Goal: Book appointment/travel/reservation

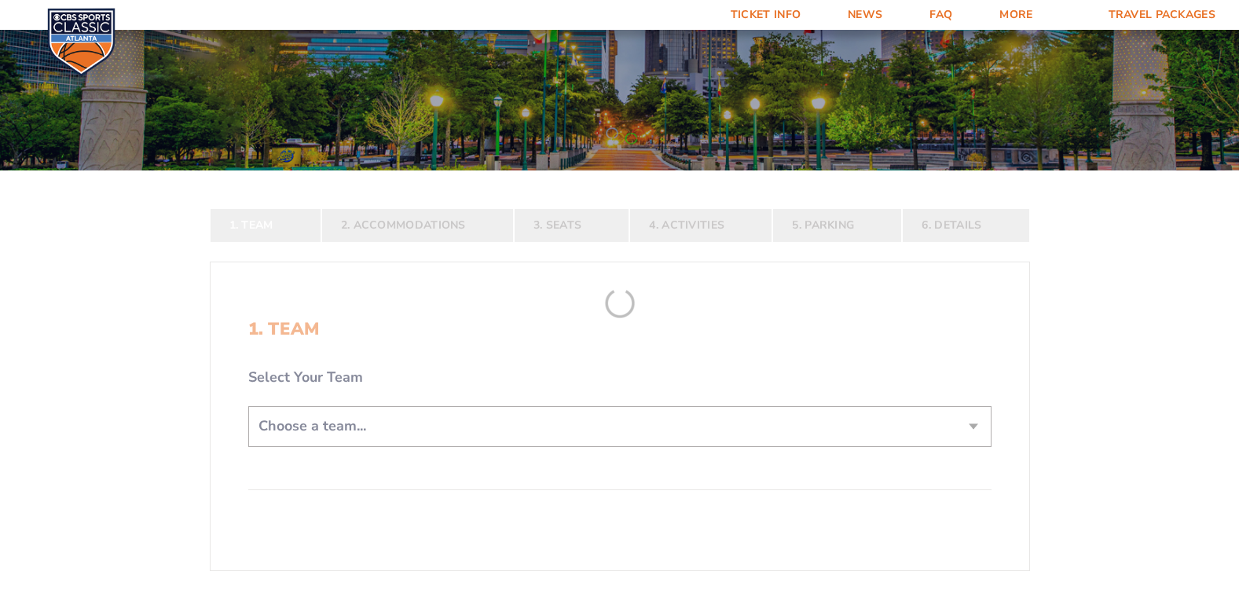
scroll to position [157, 0]
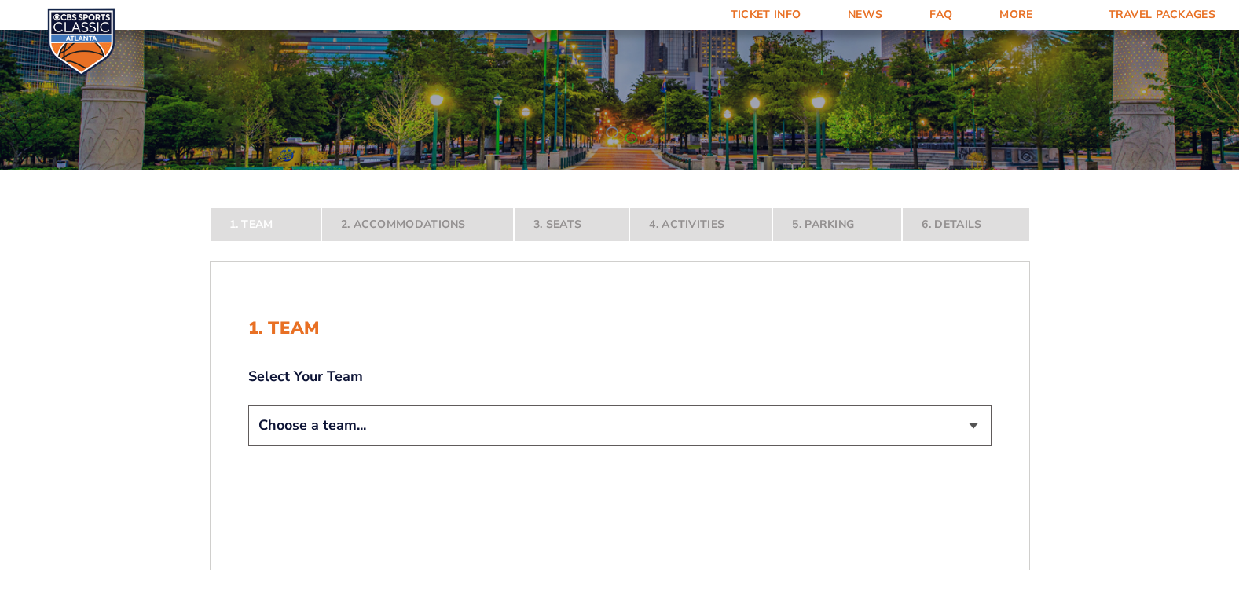
click at [969, 421] on select "Choose a team... [US_STATE] Wildcats [US_STATE] State Buckeyes [US_STATE] Tar H…" at bounding box center [620, 426] width 744 height 40
select select "20108"
click at [248, 446] on select "Choose a team... [US_STATE] Wildcats [US_STATE] State Buckeyes [US_STATE] Tar H…" at bounding box center [620, 426] width 744 height 40
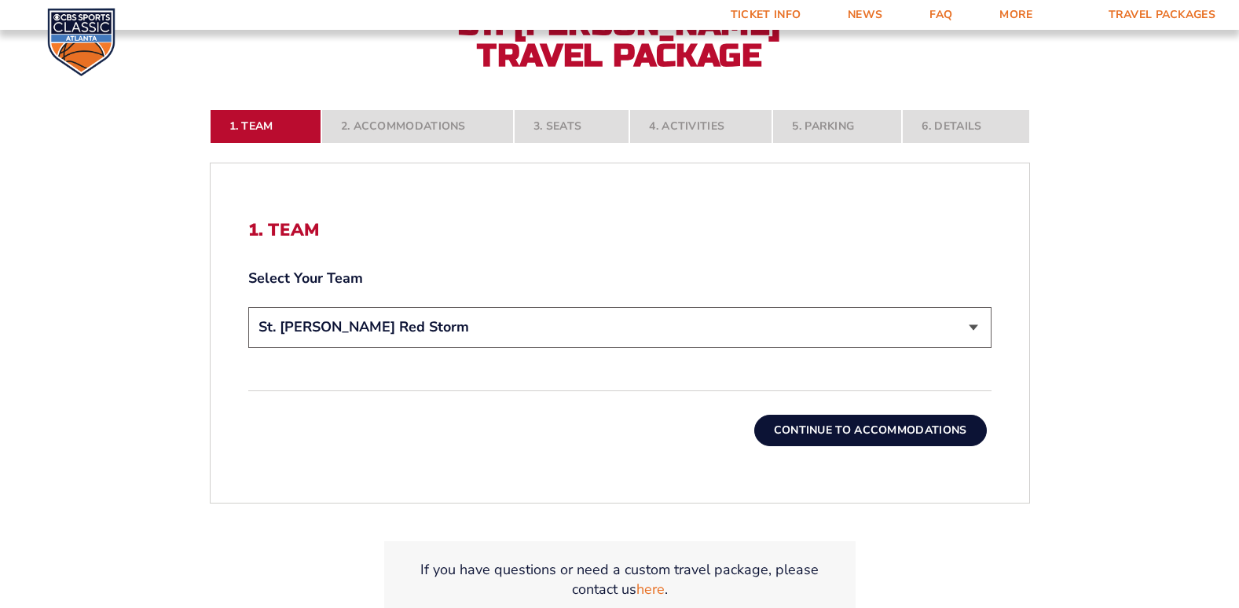
scroll to position [393, 0]
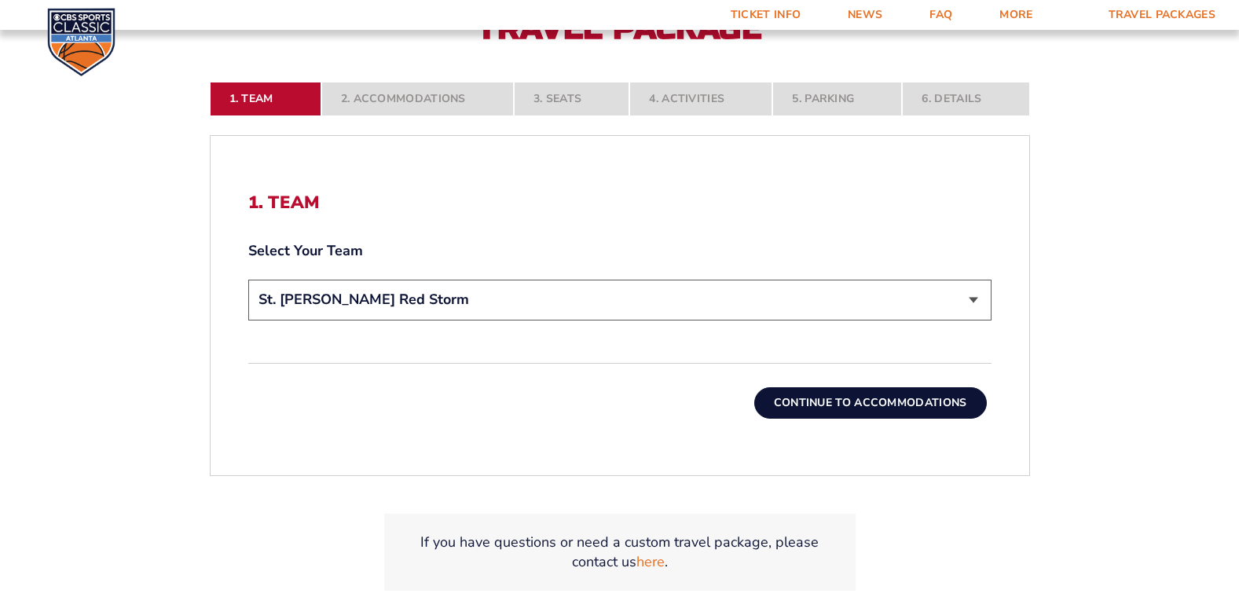
click at [920, 398] on button "Continue To Accommodations" at bounding box center [871, 402] width 233 height 31
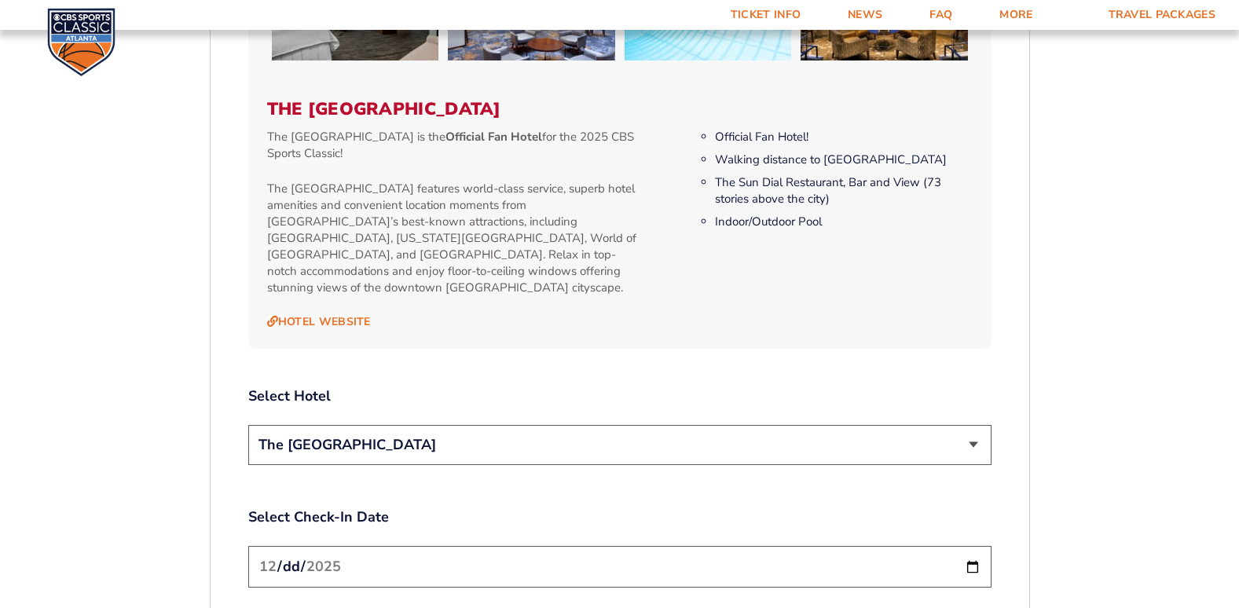
scroll to position [1702, 0]
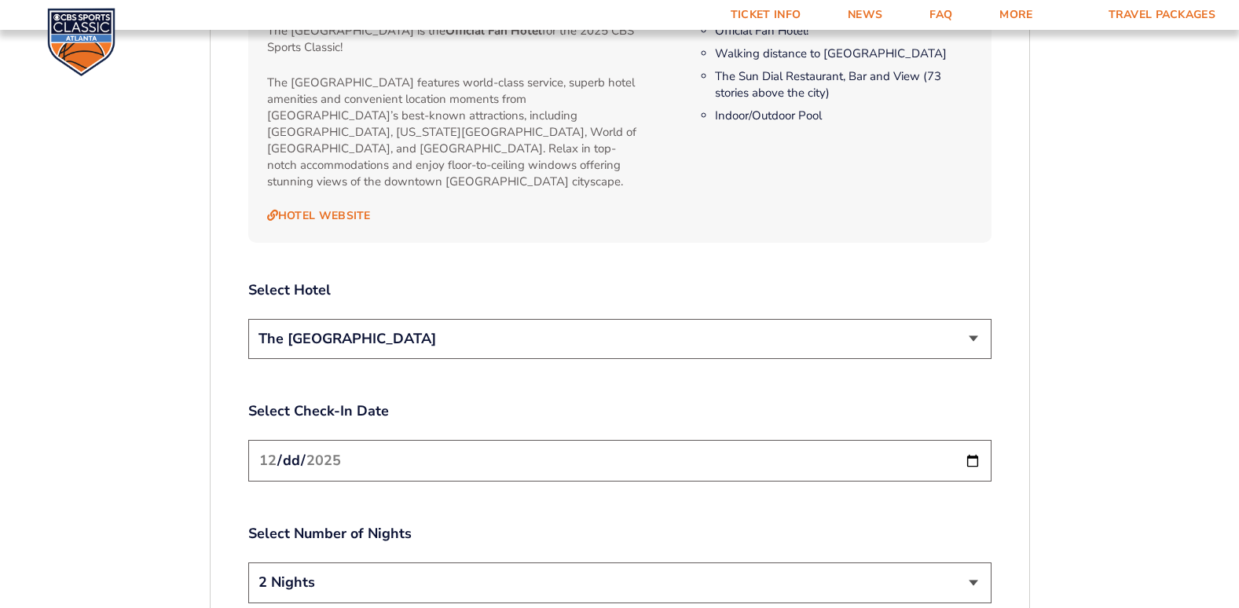
click at [608, 329] on select "The [GEOGRAPHIC_DATA]" at bounding box center [620, 339] width 744 height 40
click at [567, 402] on label "Select Check-In Date" at bounding box center [620, 412] width 744 height 20
click at [972, 443] on input "[DATE]" at bounding box center [620, 461] width 744 height 42
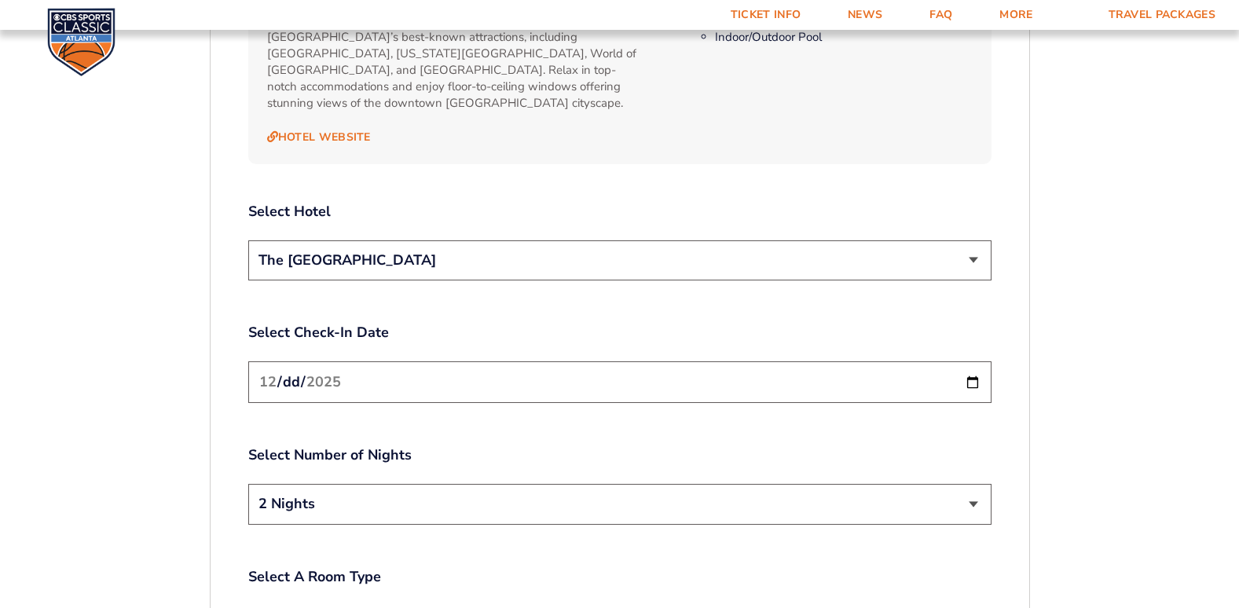
click at [971, 365] on input "[DATE]" at bounding box center [620, 383] width 744 height 42
click at [501, 503] on select "2 Nights 3 Nights" at bounding box center [620, 504] width 744 height 40
click at [516, 451] on div "Select Number of Nights 2 Nights 3 Nights" at bounding box center [620, 487] width 744 height 83
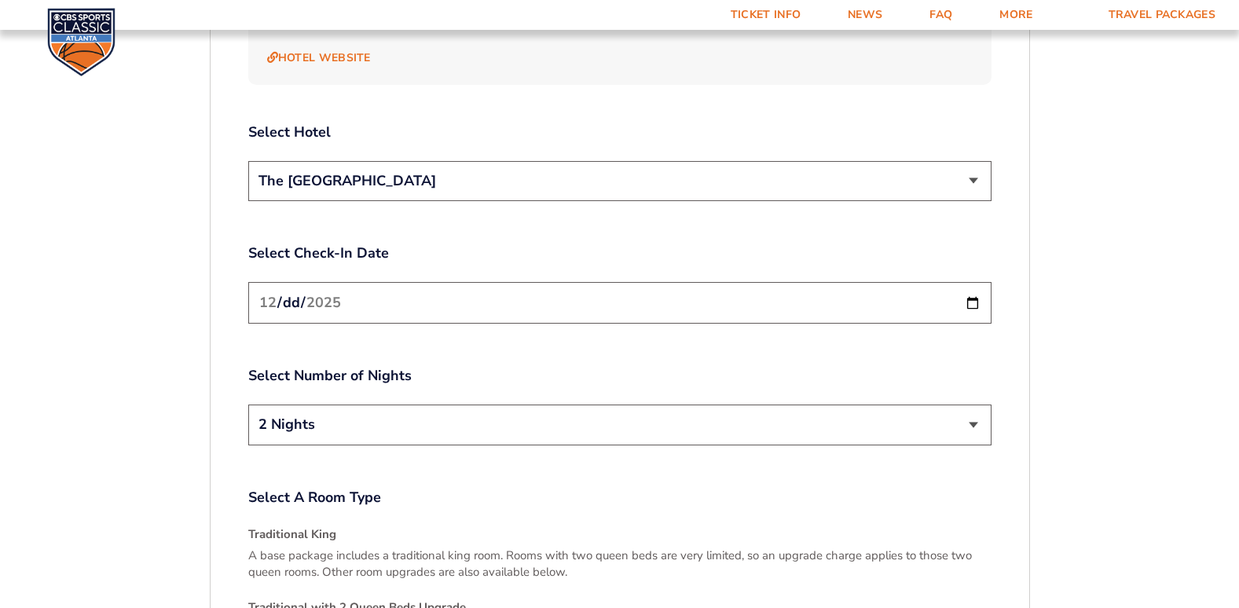
scroll to position [1860, 0]
click at [964, 290] on input "[DATE]" at bounding box center [620, 304] width 744 height 42
type input "[DATE]"
click at [447, 489] on label "Select A Room Type" at bounding box center [620, 499] width 744 height 20
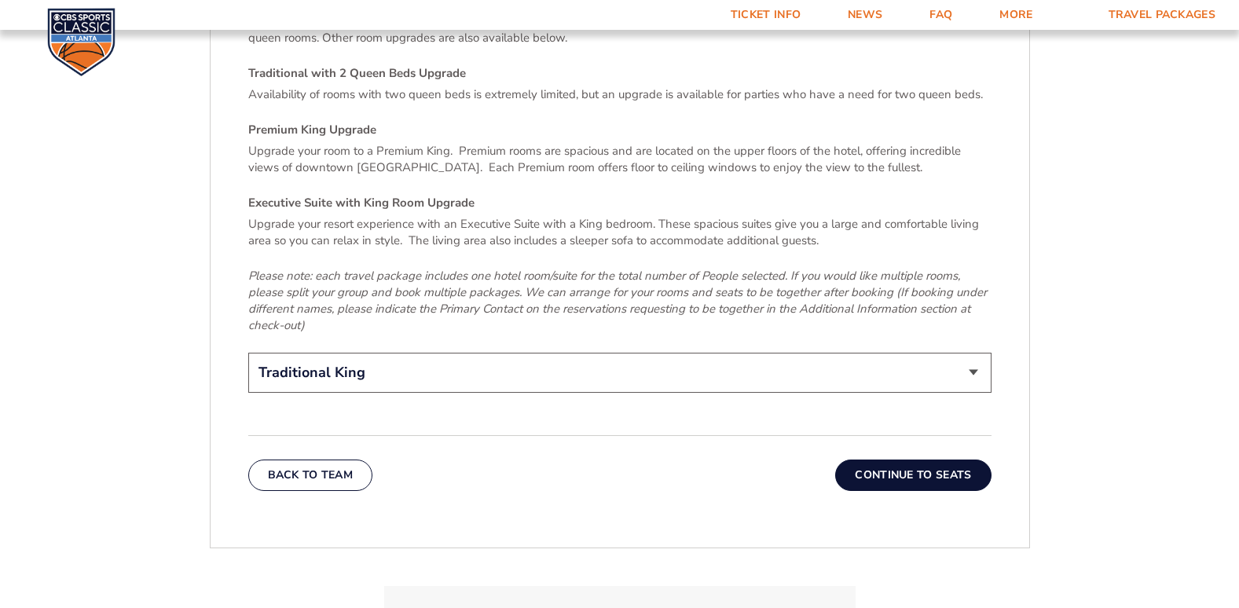
scroll to position [2410, 0]
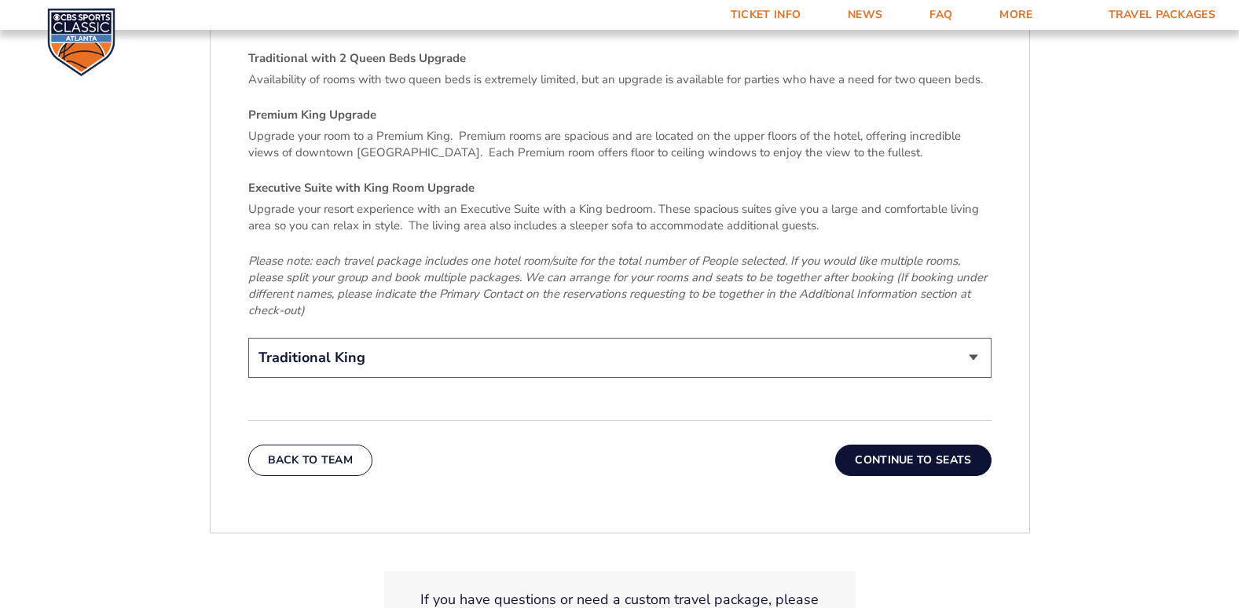
click at [446, 351] on select "Traditional King Traditional with 2 Queen Beds Upgrade (+$45 per night) Premium…" at bounding box center [620, 358] width 744 height 40
click at [446, 353] on select "Traditional King Traditional with 2 Queen Beds Upgrade (+$45 per night) Premium…" at bounding box center [620, 358] width 744 height 40
click at [949, 445] on button "Continue To Seats" at bounding box center [913, 460] width 156 height 31
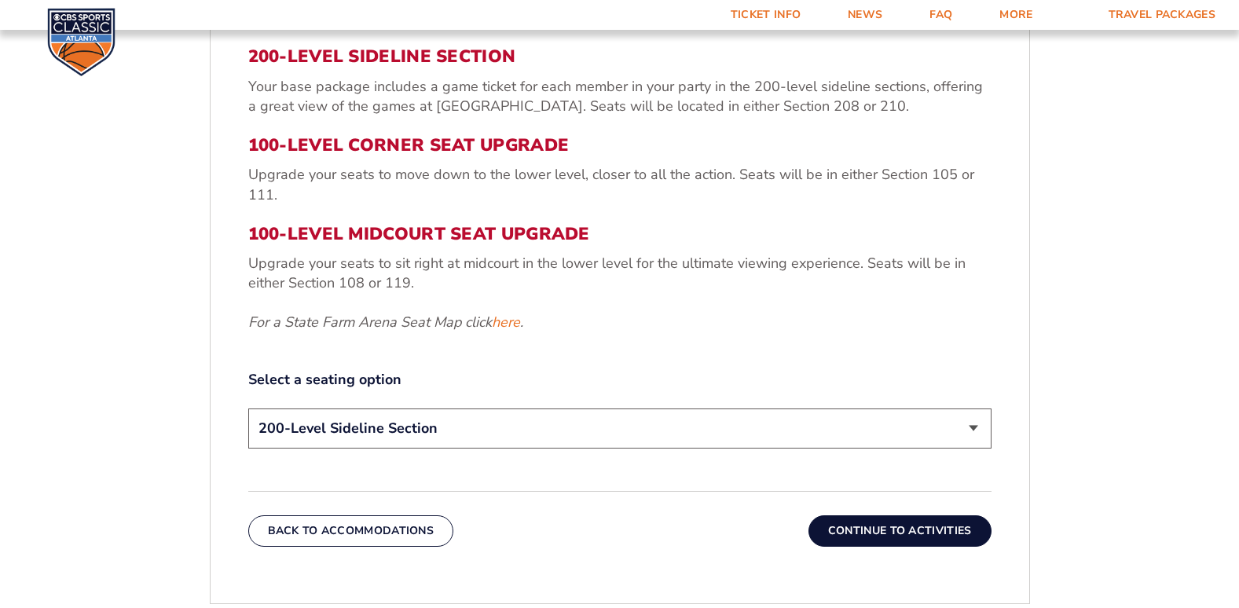
scroll to position [602, 0]
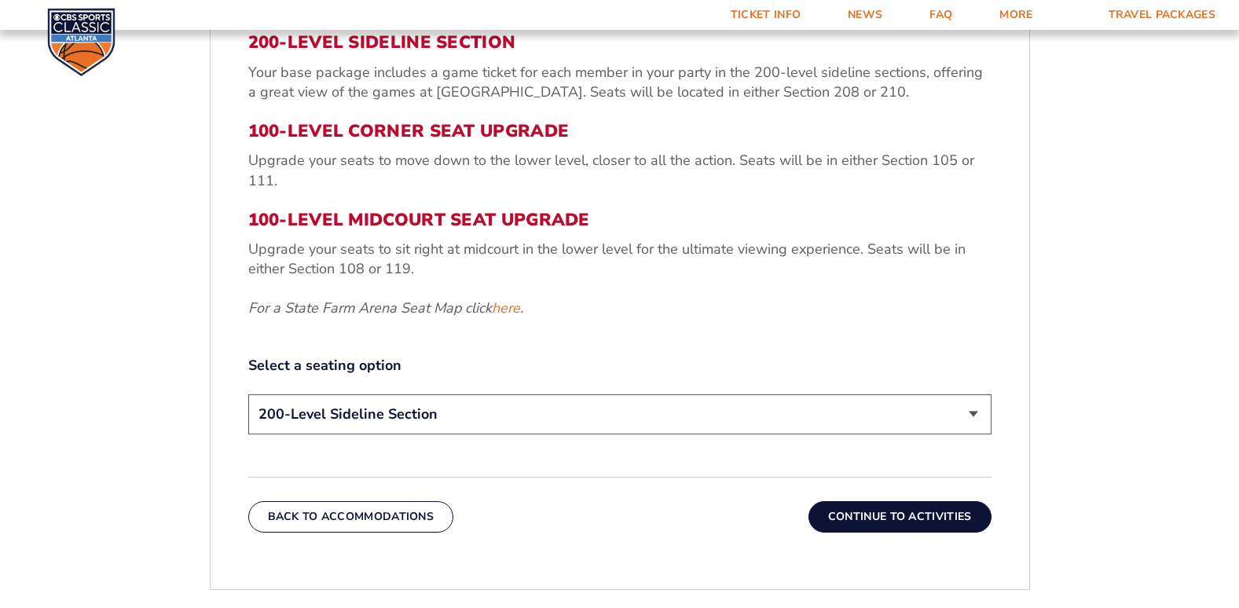
click at [540, 410] on select "200-Level Sideline Section 100-Level Corner Seat Upgrade (+$120 per person) 100…" at bounding box center [620, 415] width 744 height 40
select select "100-Level Midcourt Seat Upgrade"
click at [248, 395] on select "200-Level Sideline Section 100-Level Corner Seat Upgrade (+$120 per person) 100…" at bounding box center [620, 415] width 744 height 40
click at [884, 529] on button "Continue To Activities" at bounding box center [900, 516] width 183 height 31
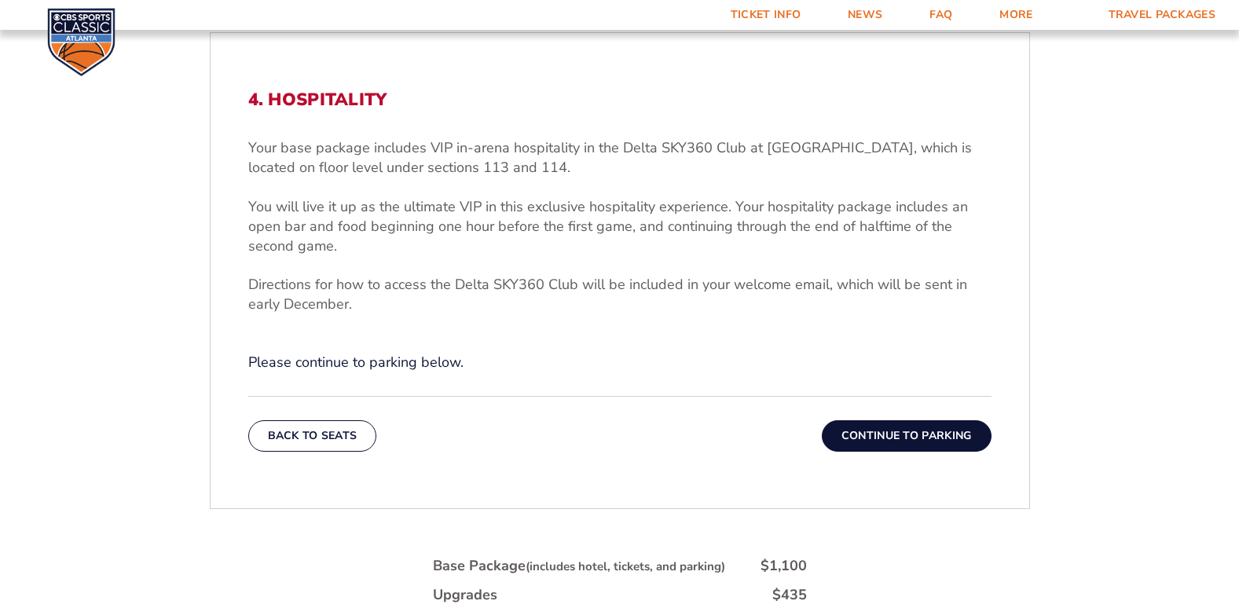
scroll to position [523, 0]
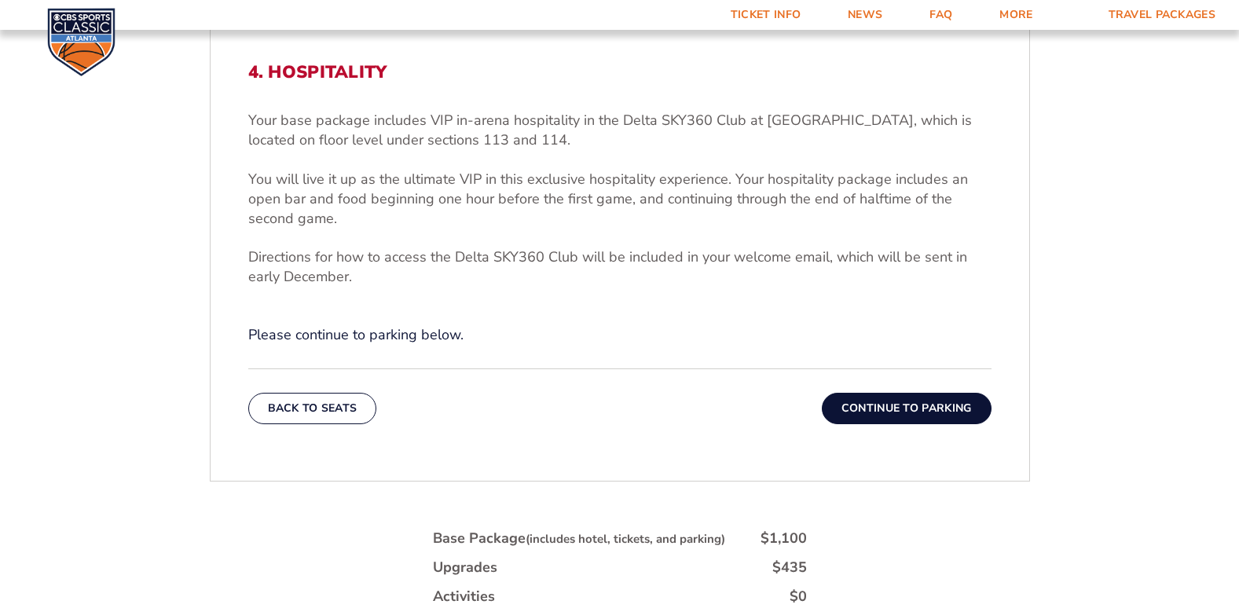
click at [897, 410] on button "Continue To Parking" at bounding box center [907, 408] width 170 height 31
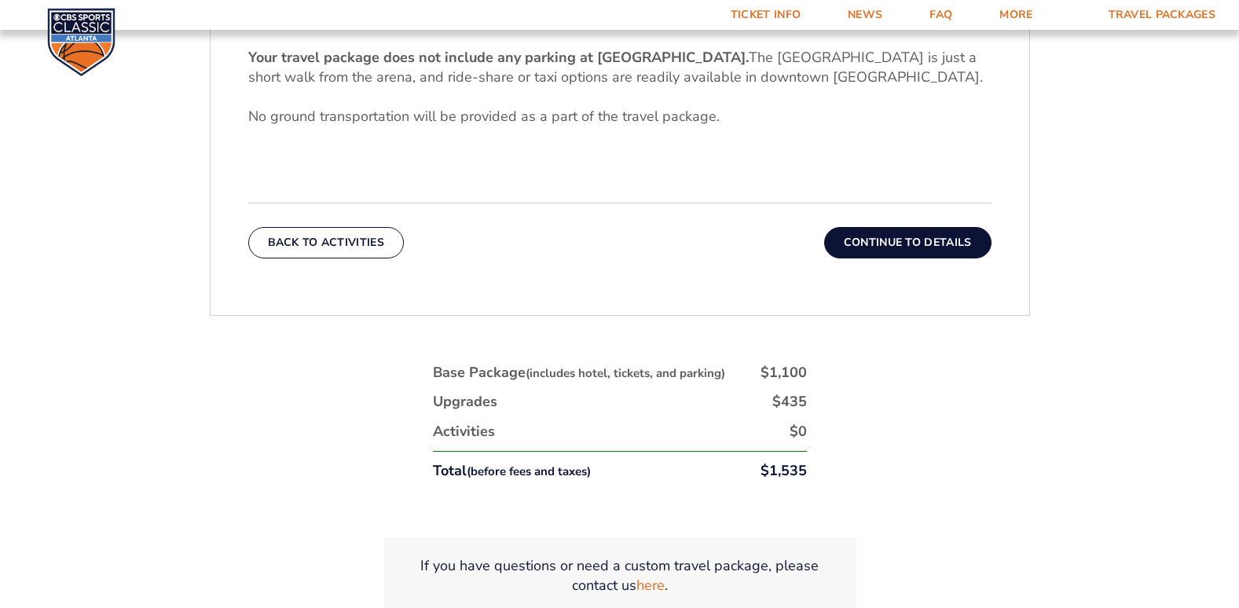
scroll to position [602, 0]
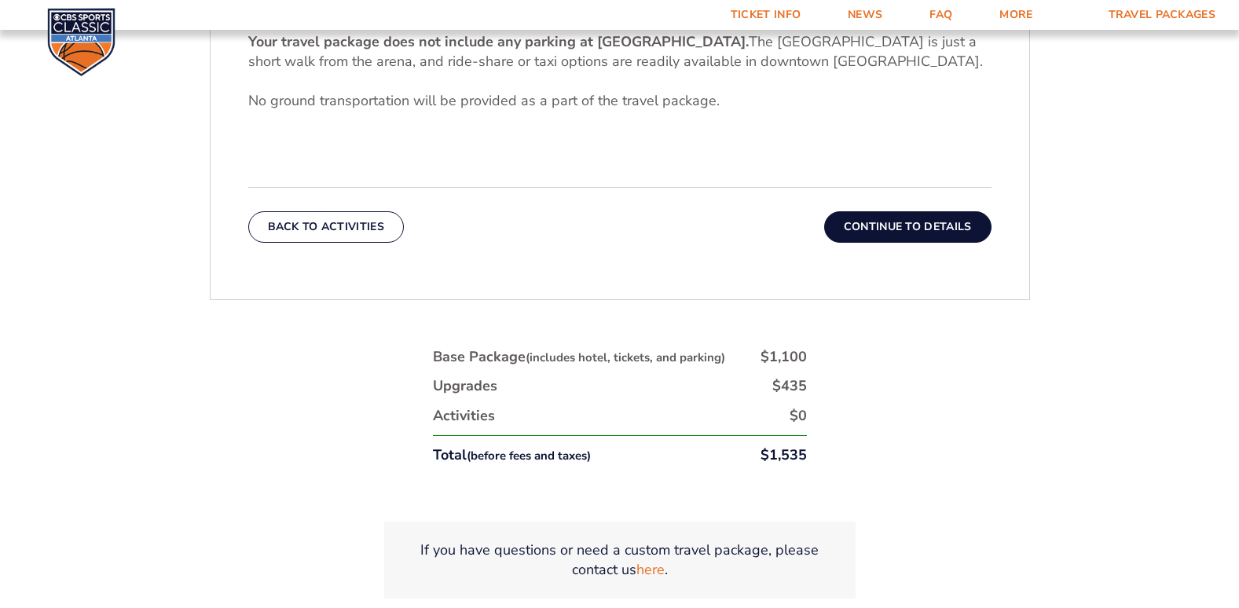
click at [937, 233] on button "Continue To Details" at bounding box center [907, 226] width 167 height 31
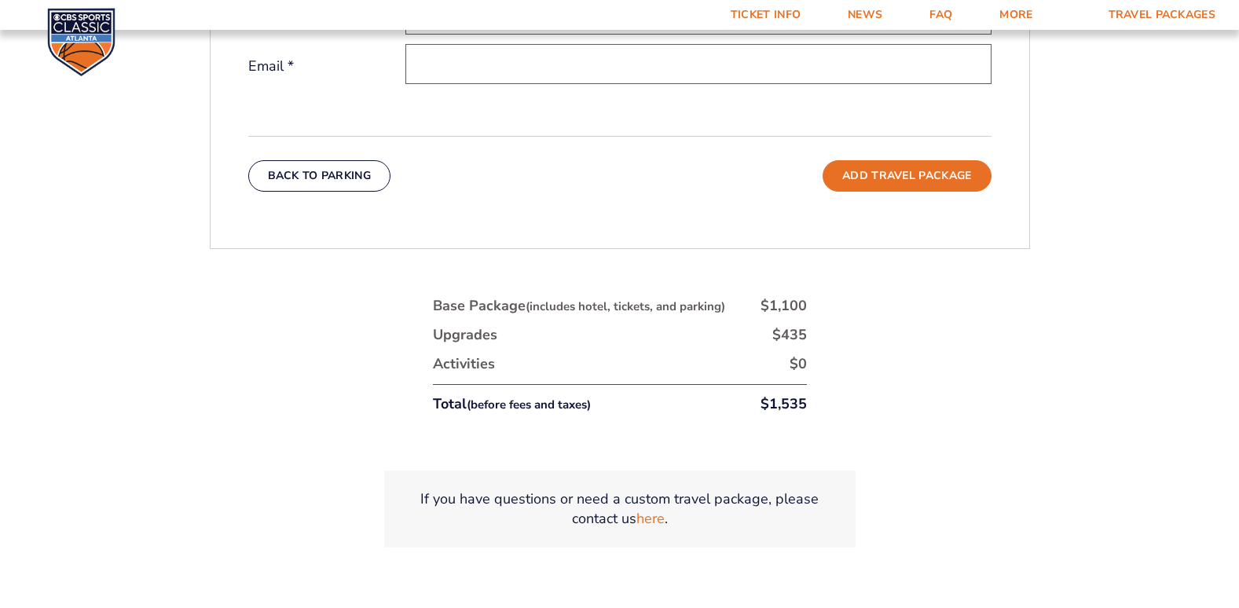
scroll to position [681, 0]
